Goal: Transaction & Acquisition: Purchase product/service

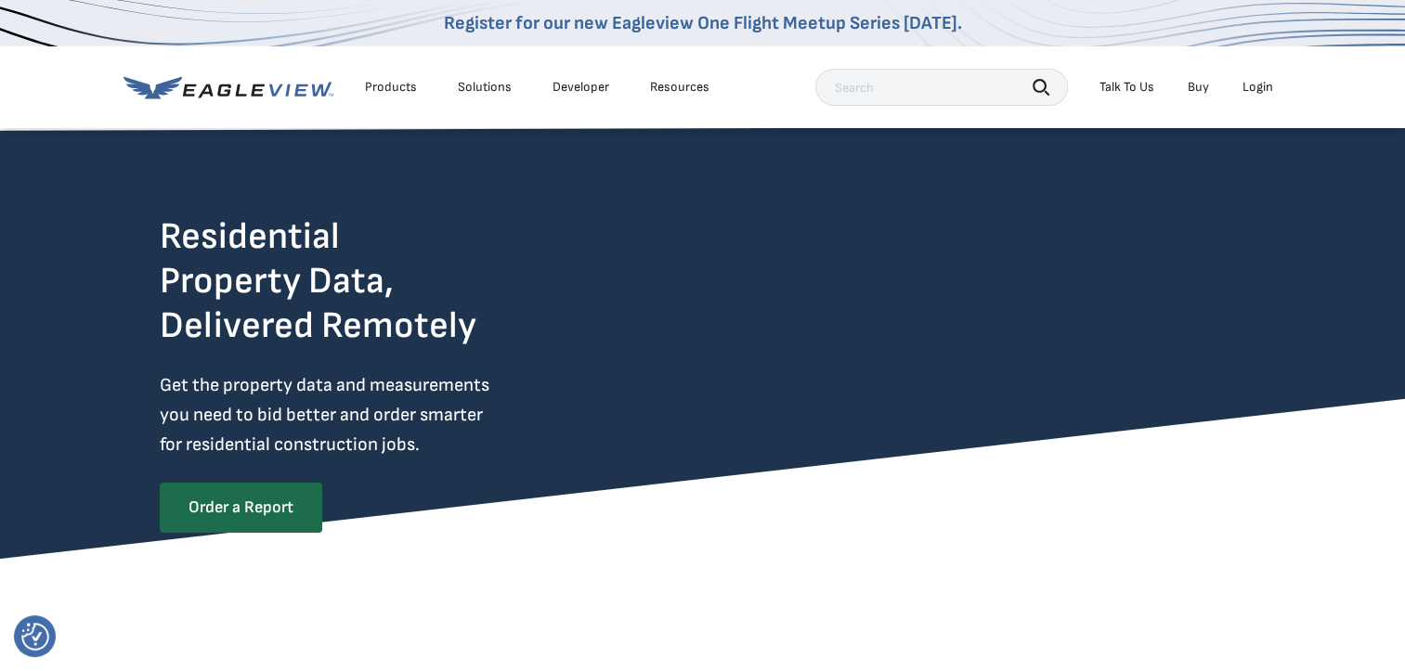
click at [1263, 82] on div "Login" at bounding box center [1257, 87] width 31 height 17
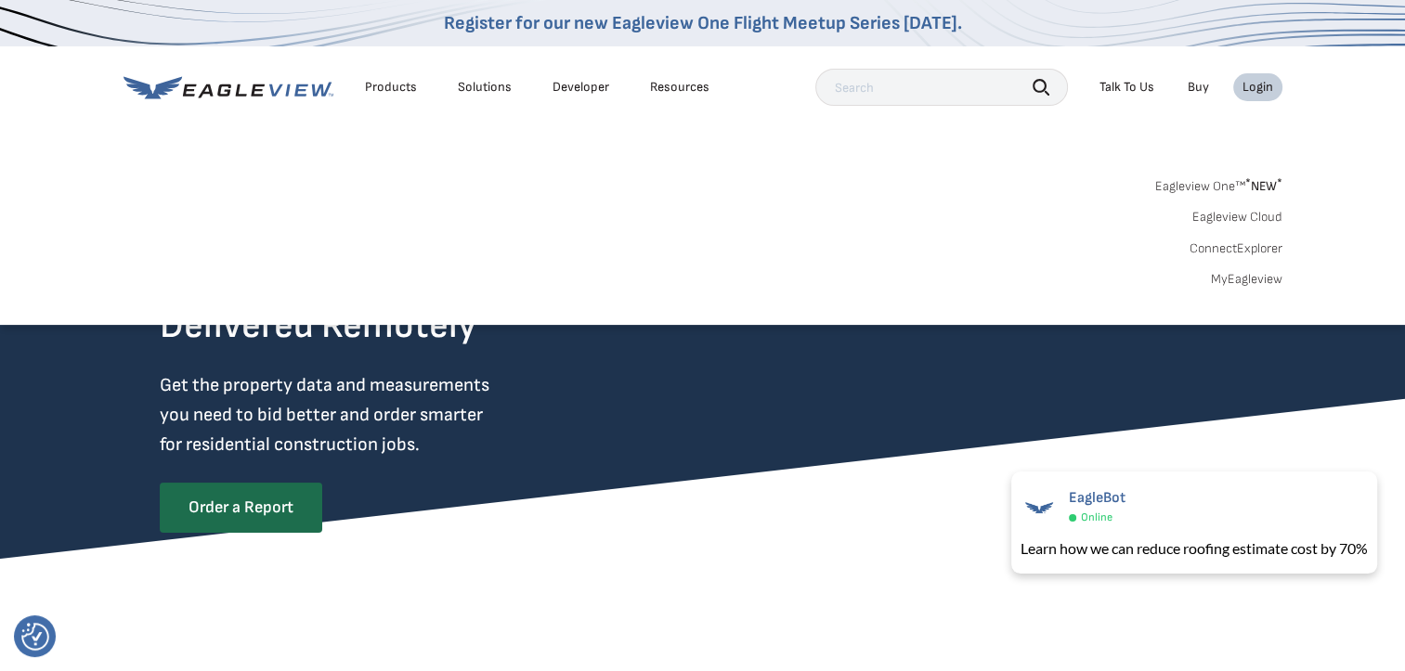
click at [1263, 82] on div "Login" at bounding box center [1257, 87] width 31 height 17
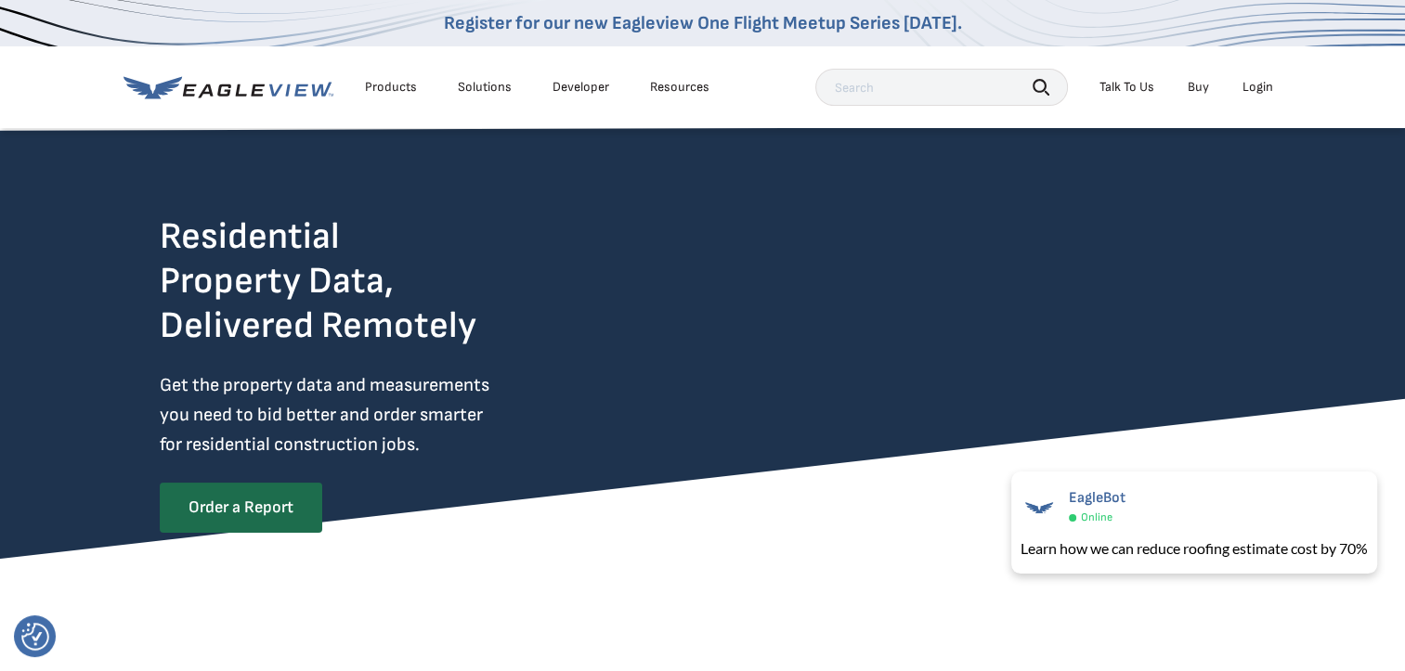
click at [842, 88] on input "text" at bounding box center [941, 87] width 253 height 37
click at [1253, 88] on div "Login" at bounding box center [1257, 87] width 31 height 17
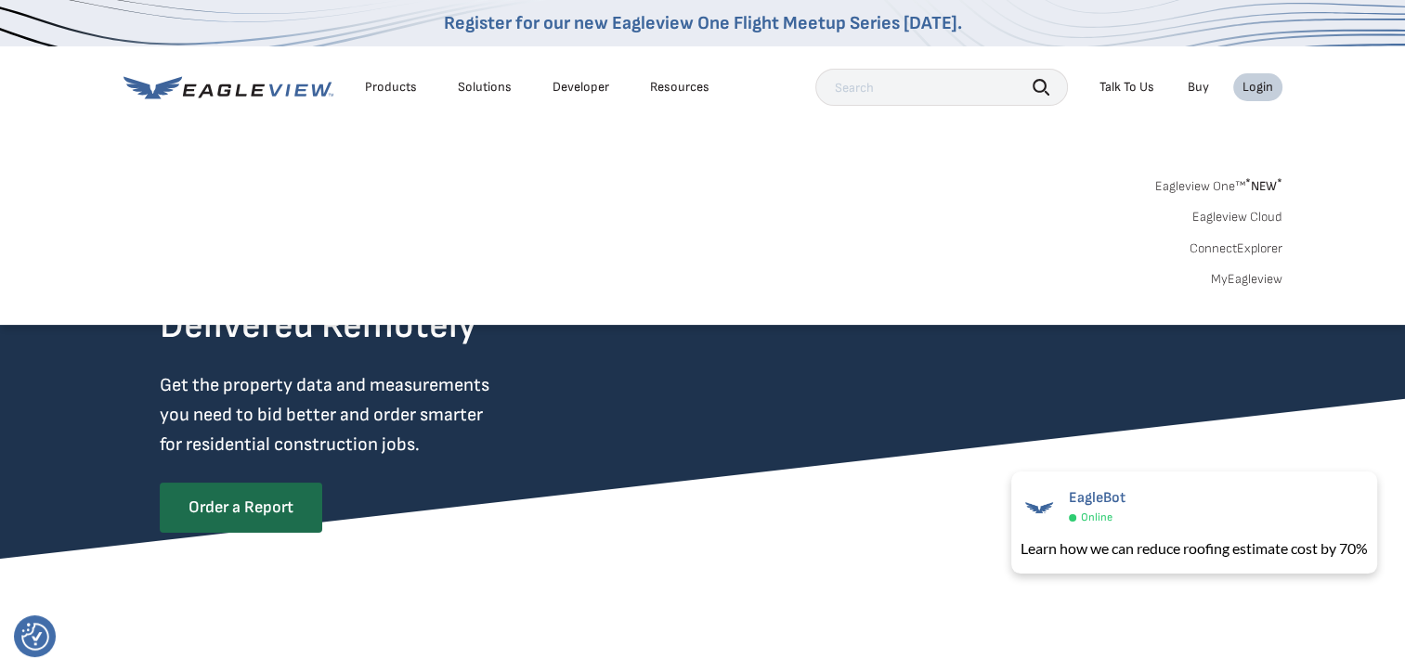
click at [1259, 276] on link "MyEagleview" at bounding box center [1246, 279] width 71 height 17
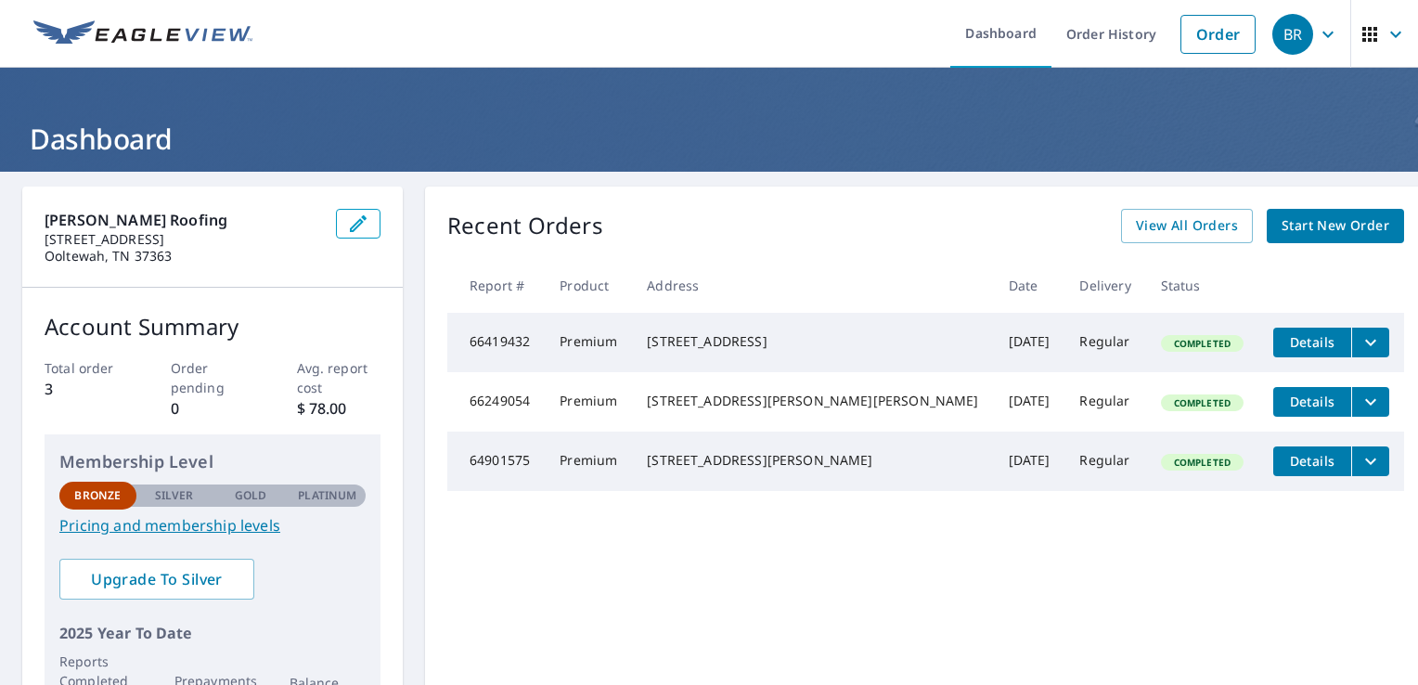
click at [1303, 227] on span "Start New Order" at bounding box center [1336, 225] width 108 height 23
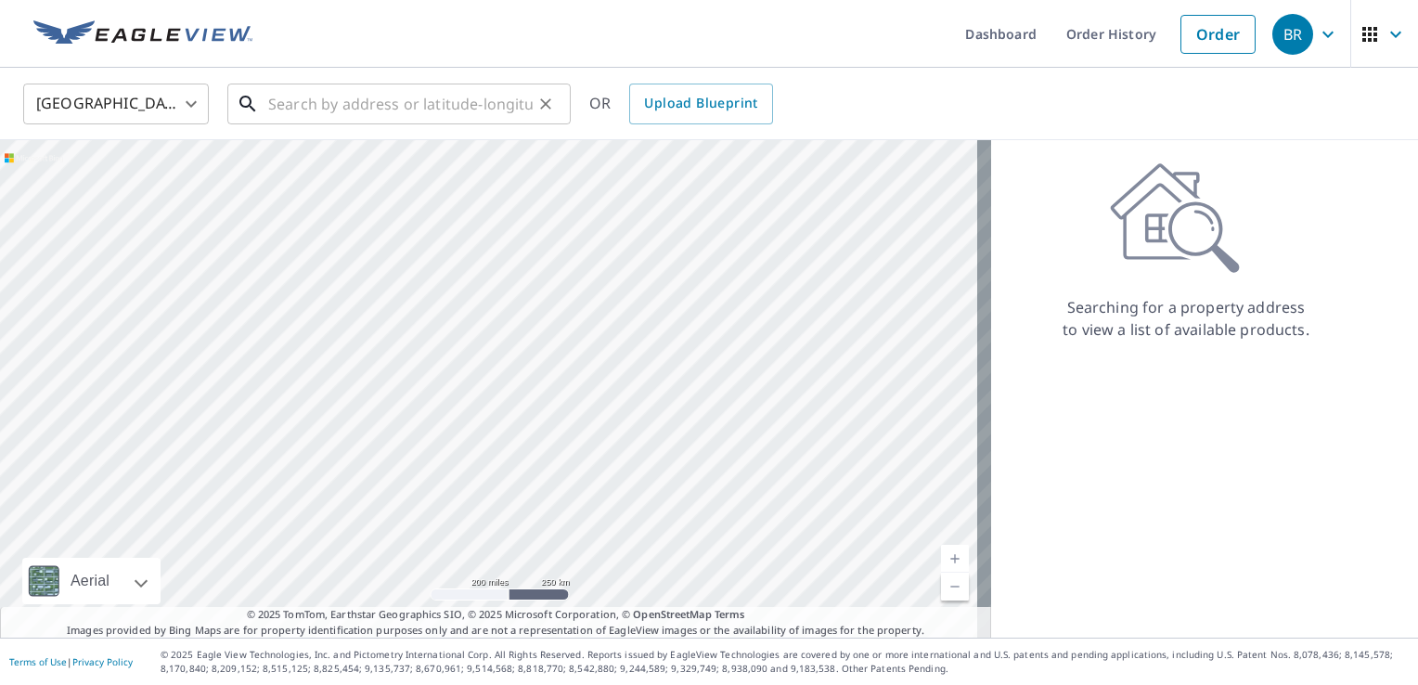
click at [273, 106] on input "text" at bounding box center [400, 104] width 265 height 52
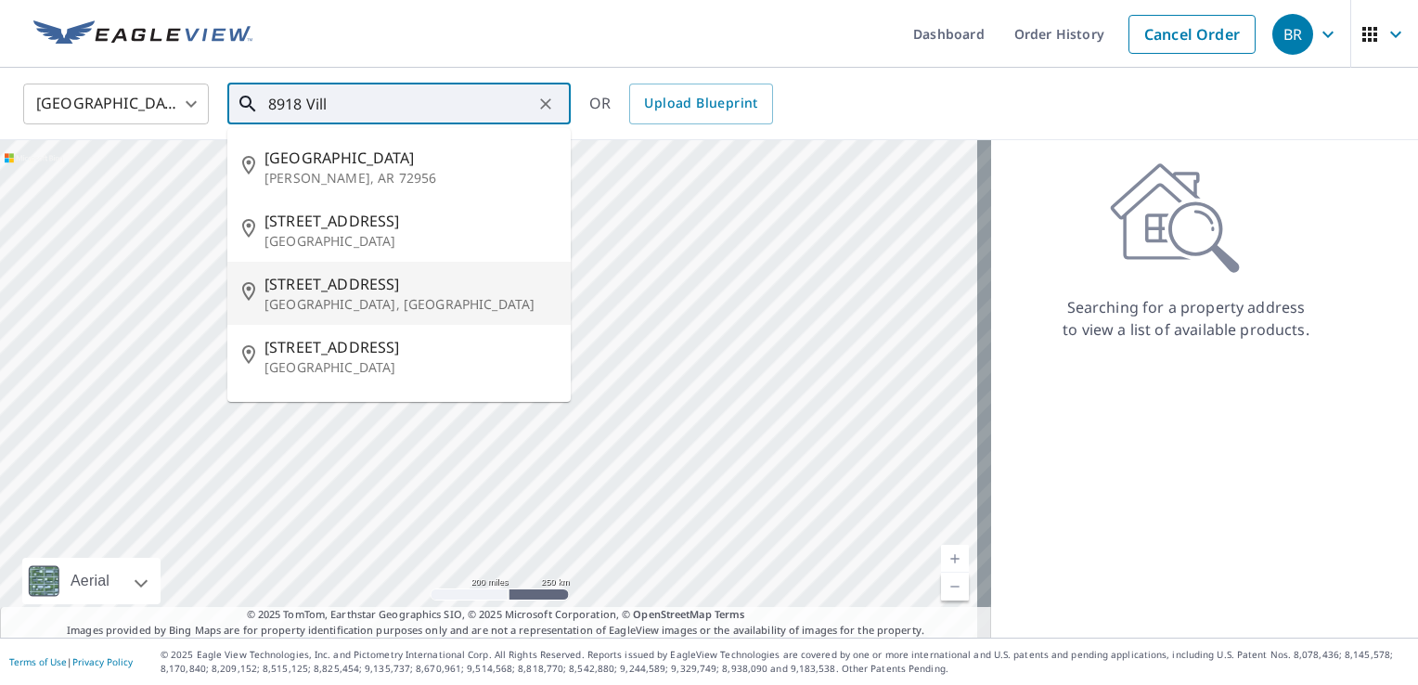
click at [334, 291] on span "[STREET_ADDRESS]" at bounding box center [410, 284] width 291 height 22
type input "[STREET_ADDRESS]"
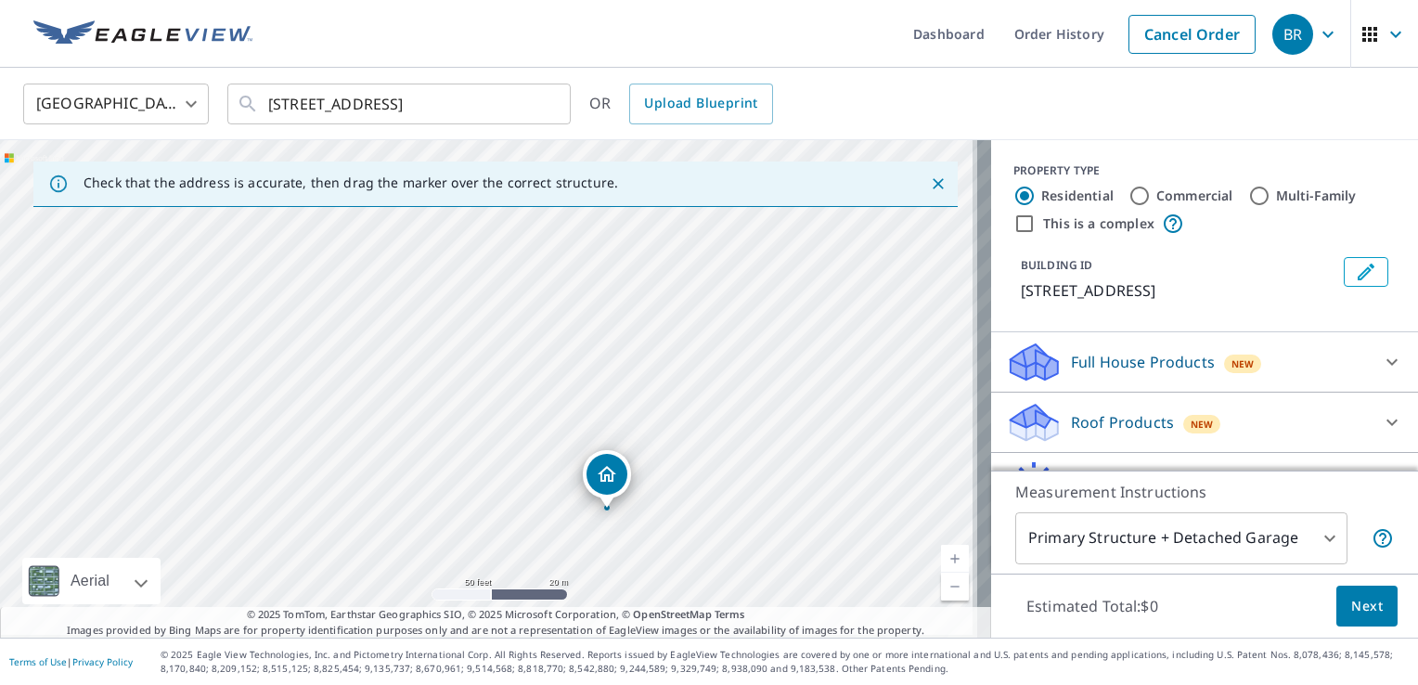
drag, startPoint x: 637, startPoint y: 448, endPoint x: 422, endPoint y: 332, distance: 243.8
click at [422, 332] on div "[STREET_ADDRESS]" at bounding box center [495, 389] width 991 height 498
drag, startPoint x: 480, startPoint y: 373, endPoint x: 529, endPoint y: 407, distance: 59.5
click at [524, 408] on div "[STREET_ADDRESS]" at bounding box center [495, 389] width 991 height 498
drag, startPoint x: 423, startPoint y: 334, endPoint x: 420, endPoint y: 321, distance: 13.5
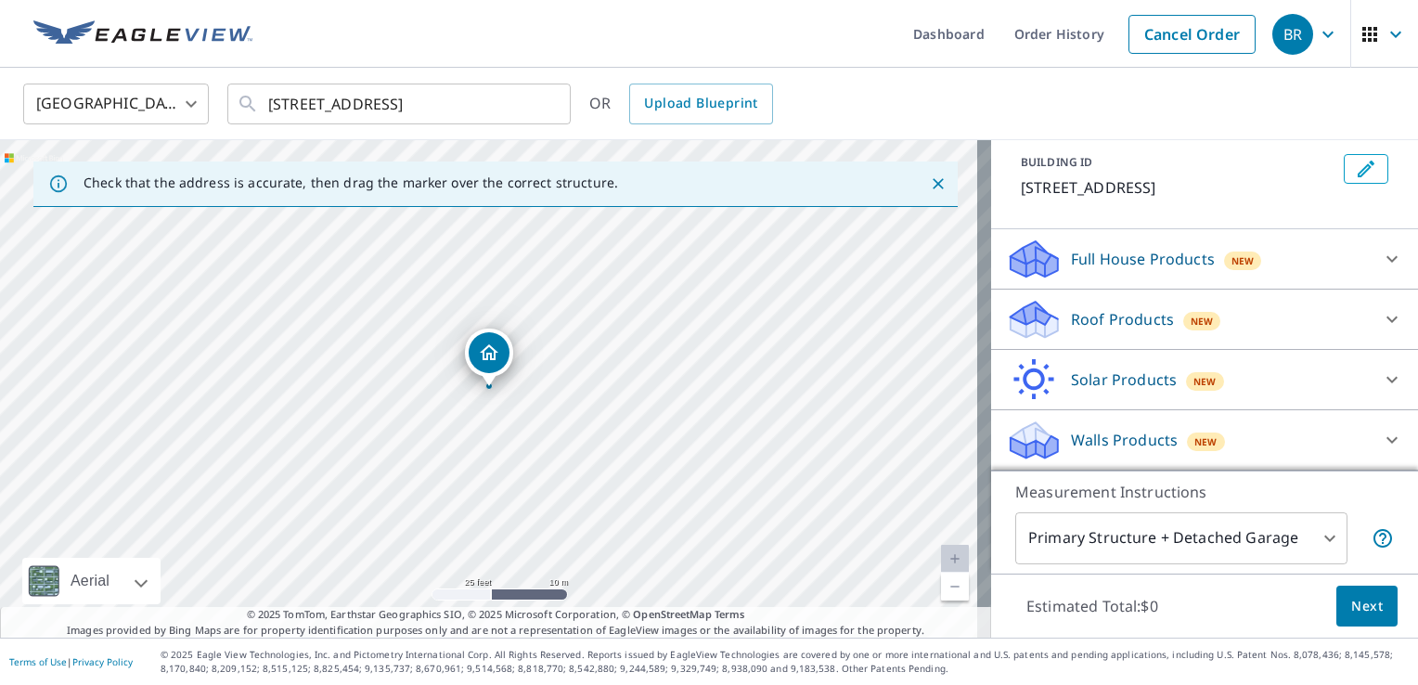
scroll to position [123, 0]
click at [1381, 311] on icon at bounding box center [1392, 319] width 22 height 22
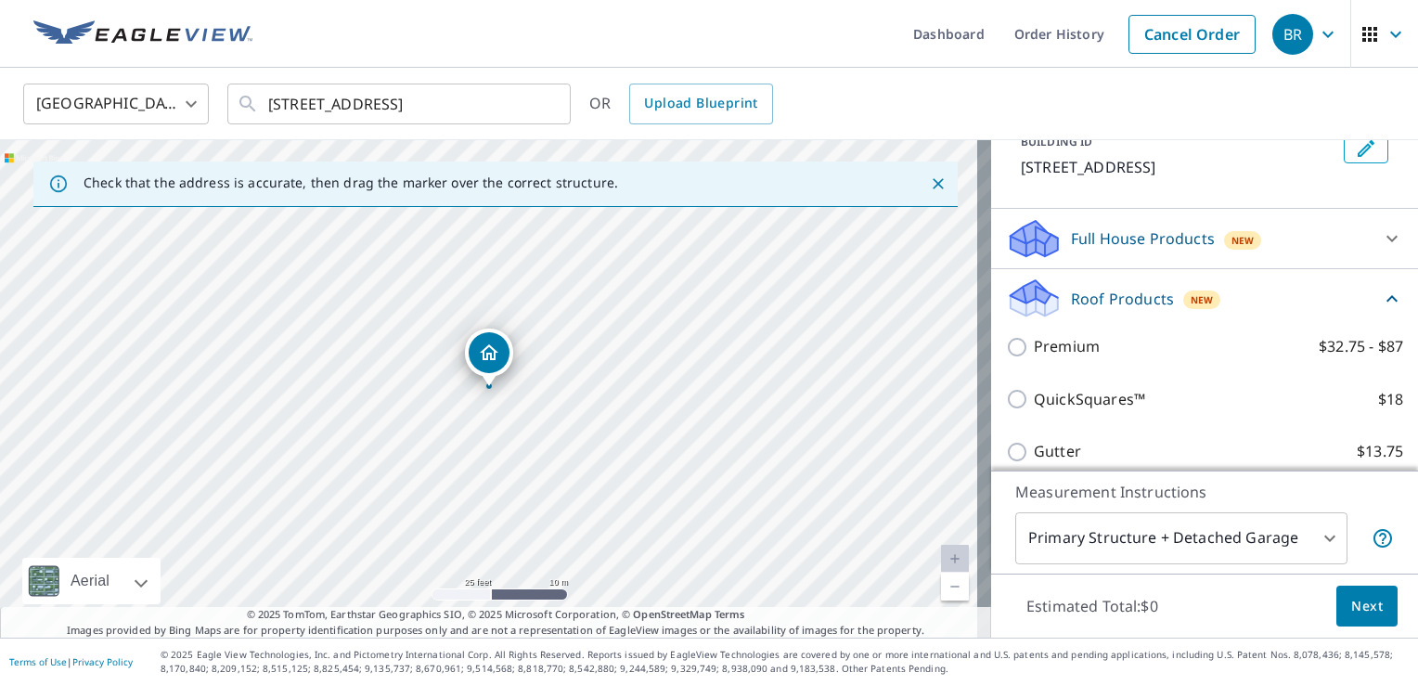
scroll to position [216, 0]
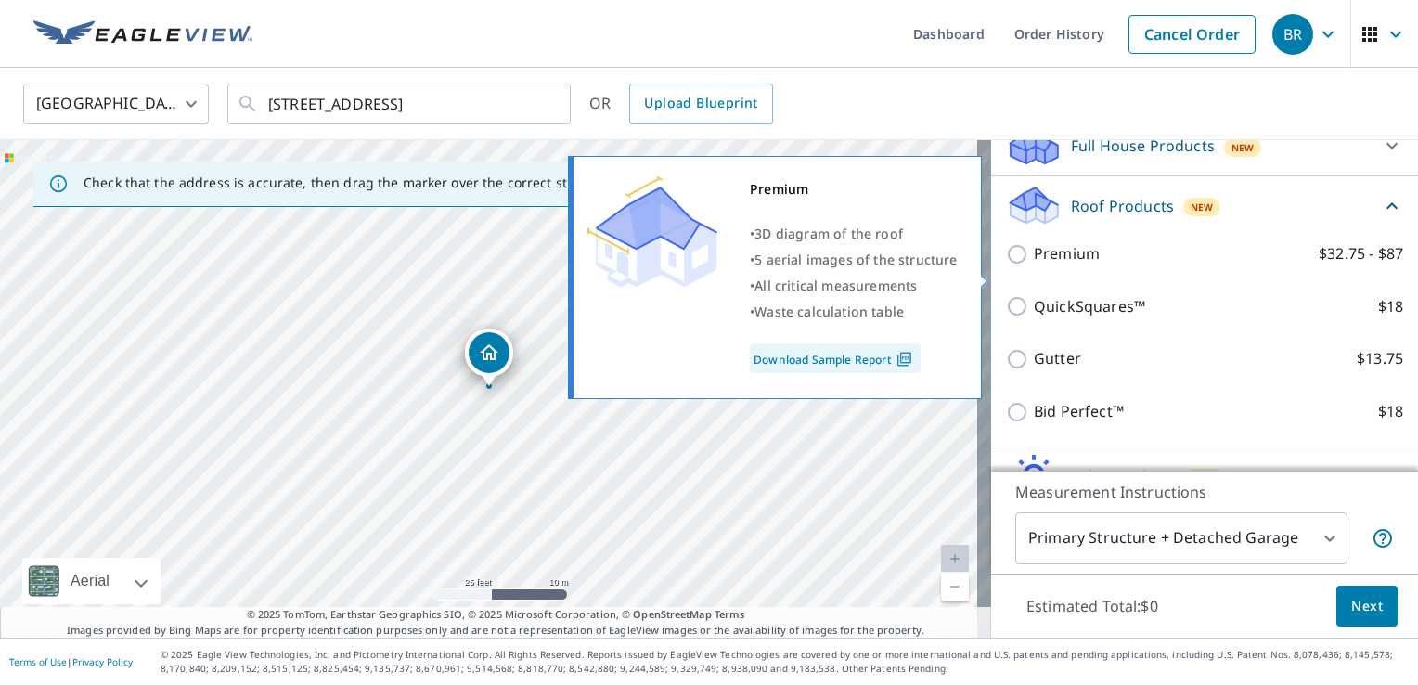
click at [1006, 265] on input "Premium $32.75 - $87" at bounding box center [1020, 254] width 28 height 22
checkbox input "true"
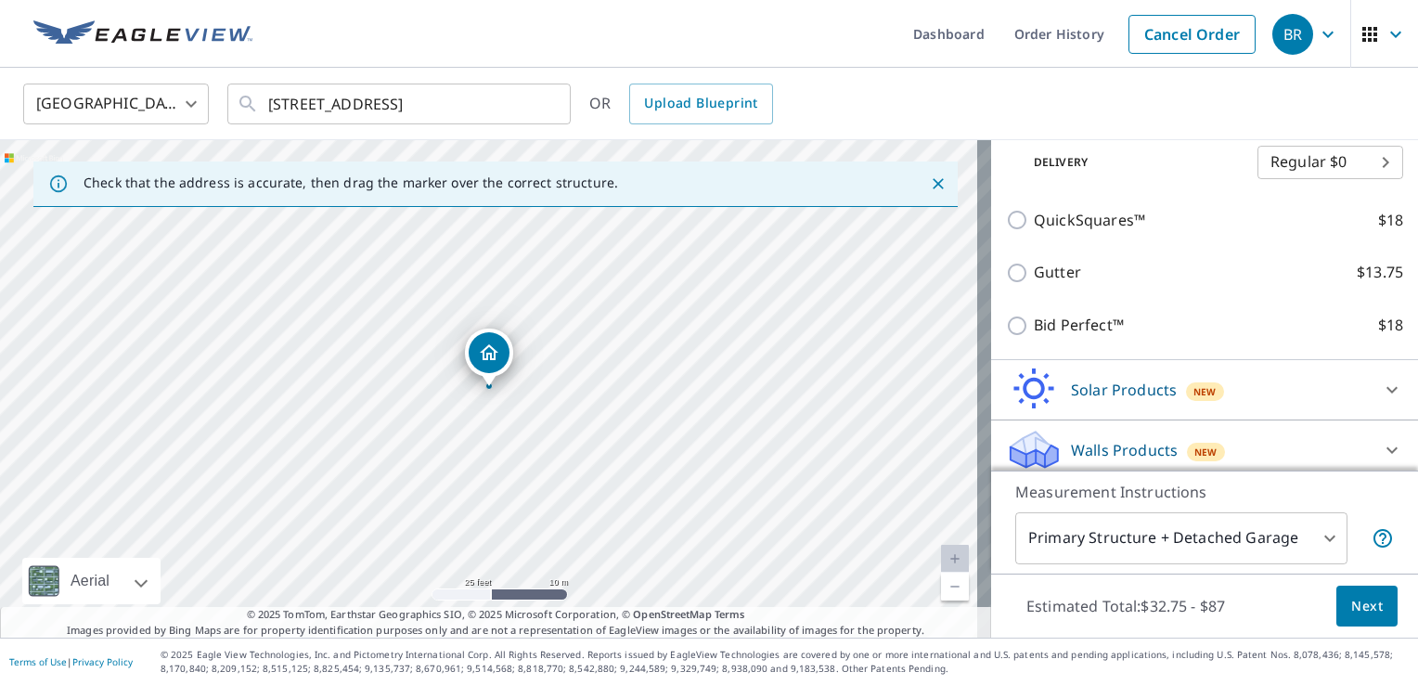
scroll to position [402, 0]
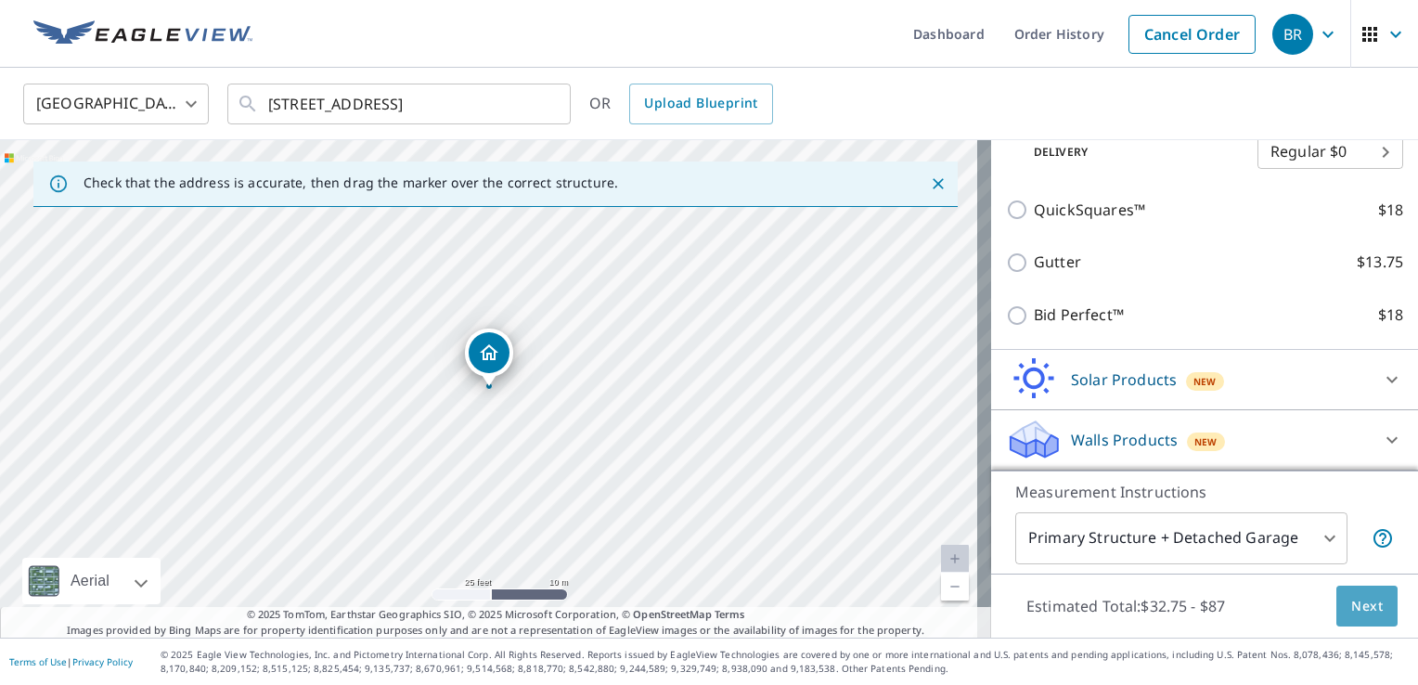
click at [1360, 607] on span "Next" at bounding box center [1368, 606] width 32 height 23
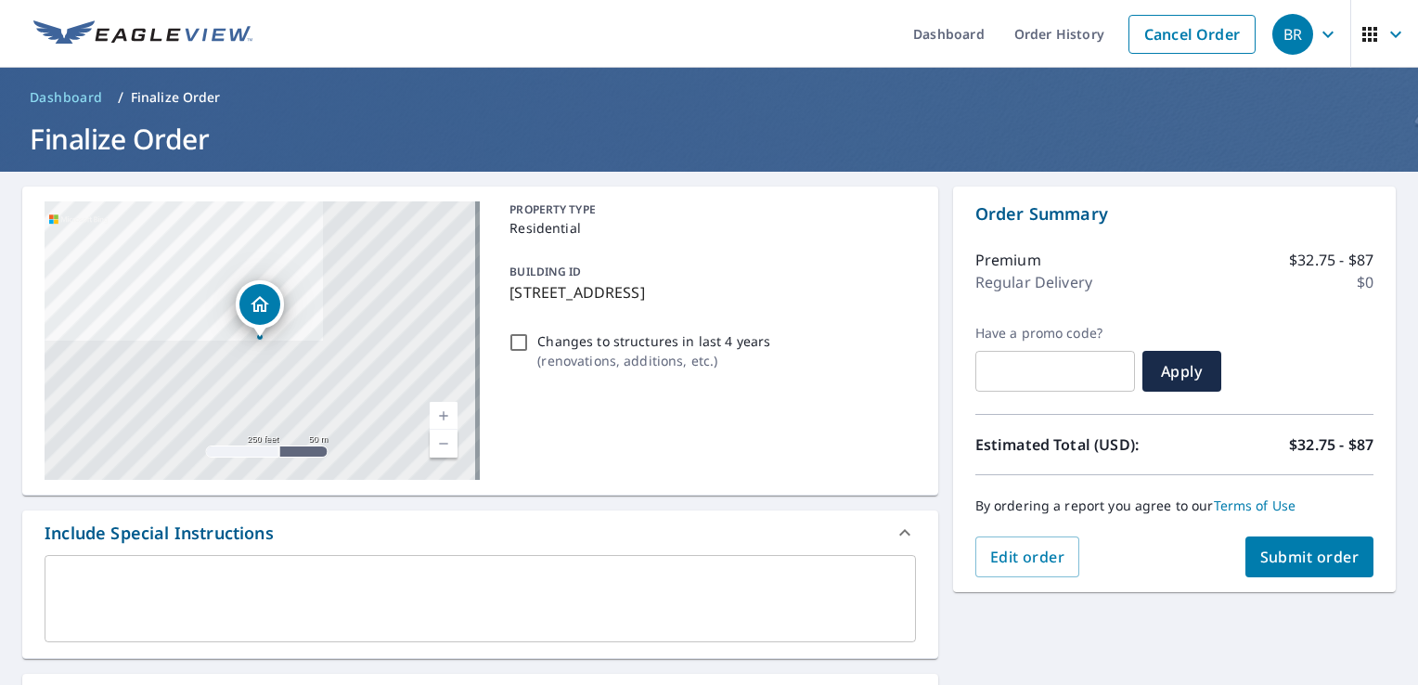
click at [1296, 551] on span "Submit order" at bounding box center [1310, 557] width 99 height 20
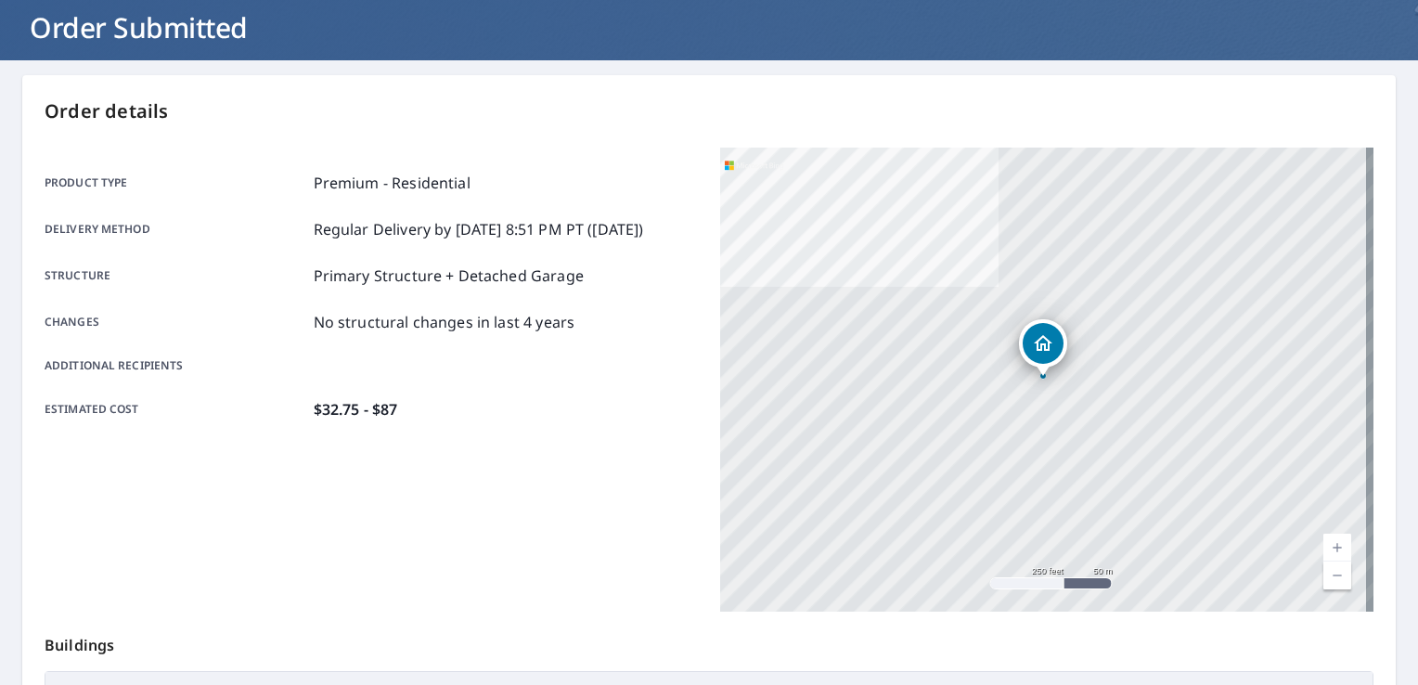
scroll to position [371, 0]
